Goal: Information Seeking & Learning: Learn about a topic

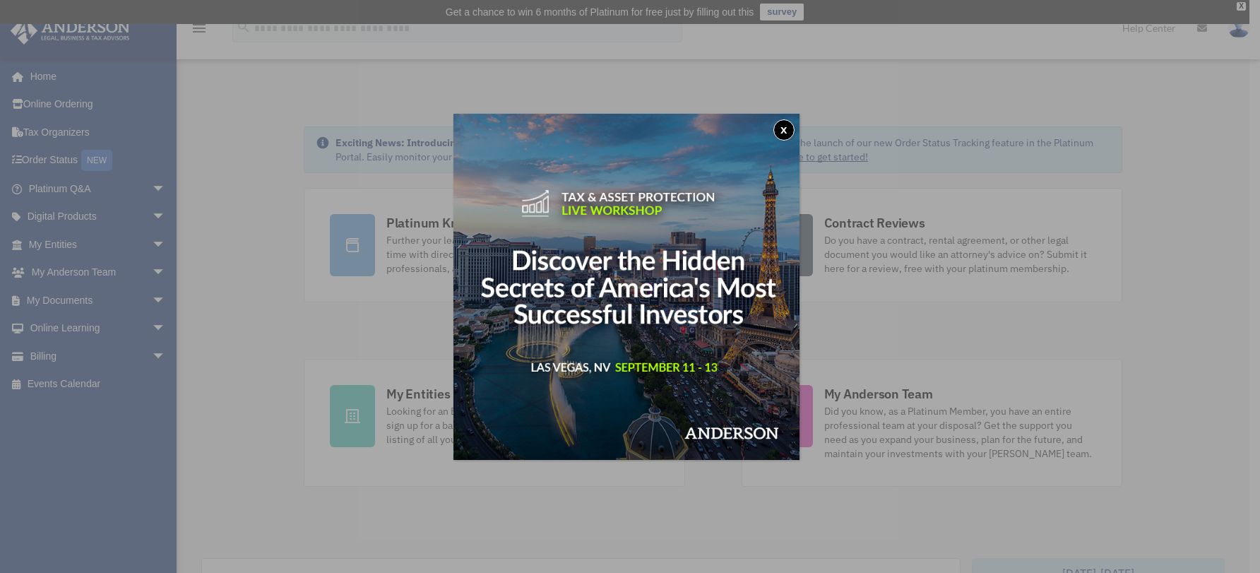
click at [784, 126] on button "x" at bounding box center [783, 129] width 21 height 21
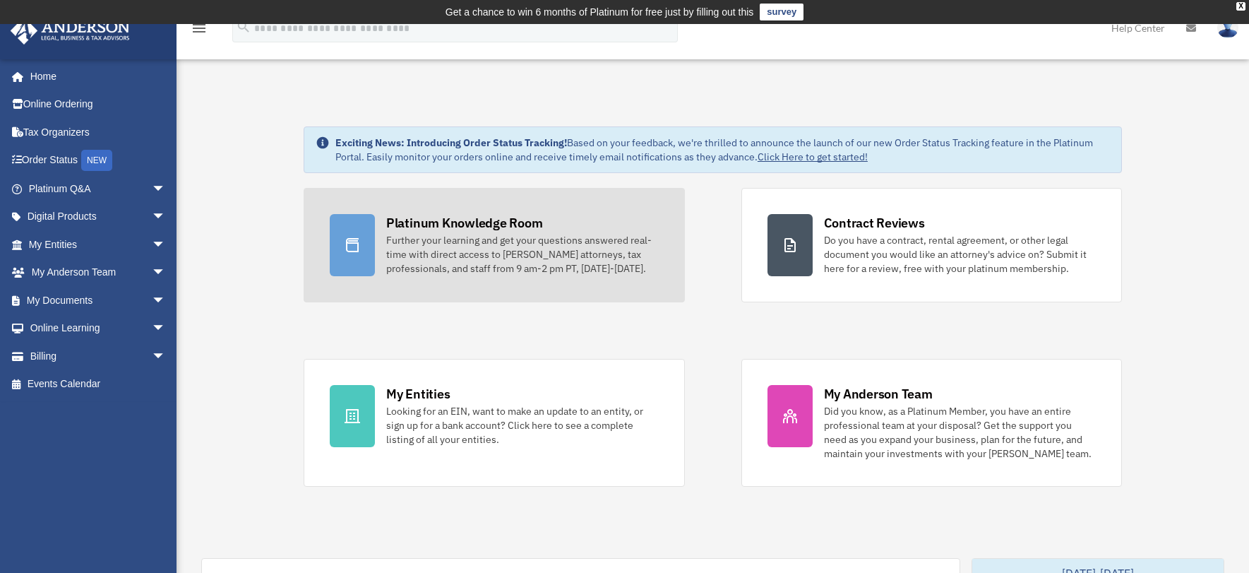
click at [557, 254] on div "Further your learning and get your questions answered real-time with direct acc…" at bounding box center [522, 254] width 273 height 42
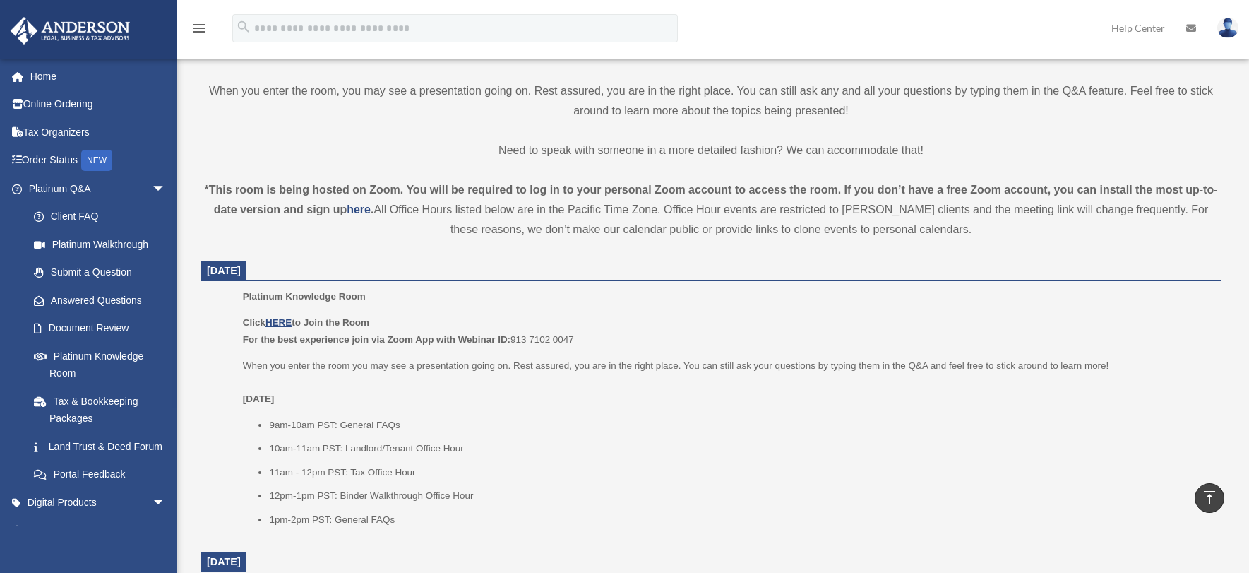
scroll to position [377, 0]
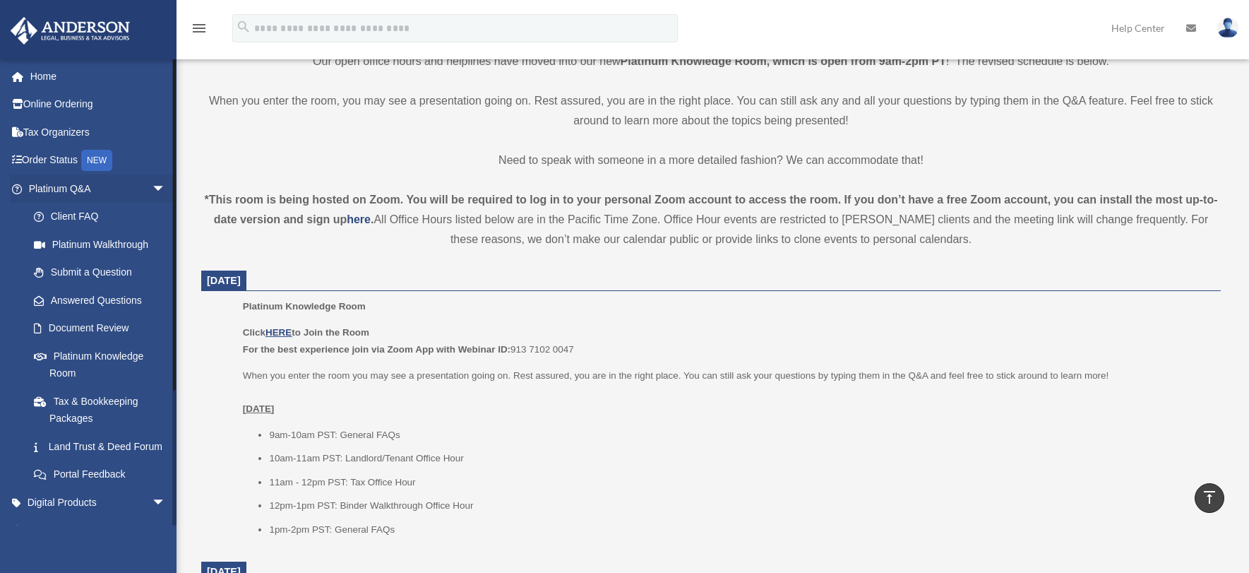
click at [13, 365] on li "Platinum Knowledge Room" at bounding box center [98, 364] width 177 height 45
